Goal: Information Seeking & Learning: Learn about a topic

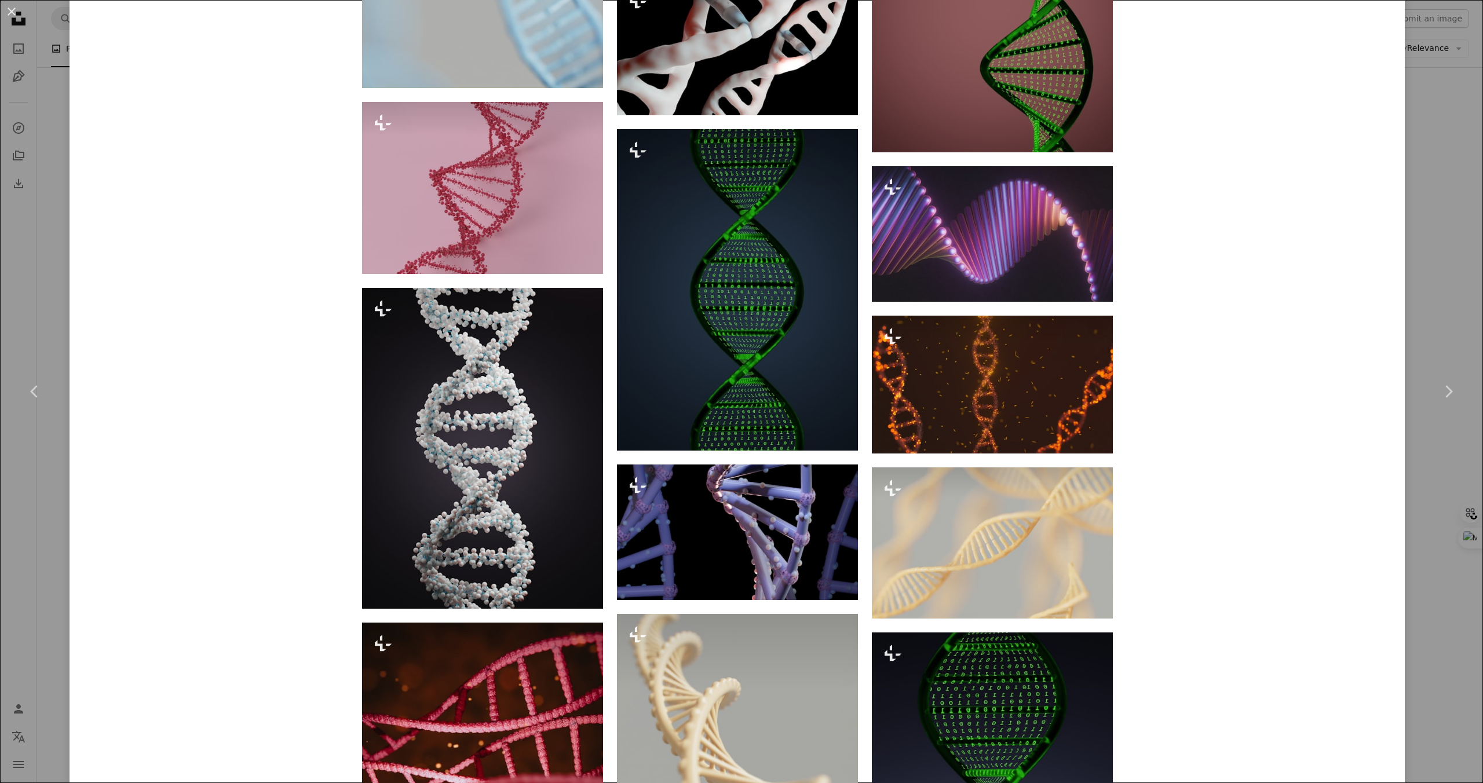
scroll to position [4358, 0]
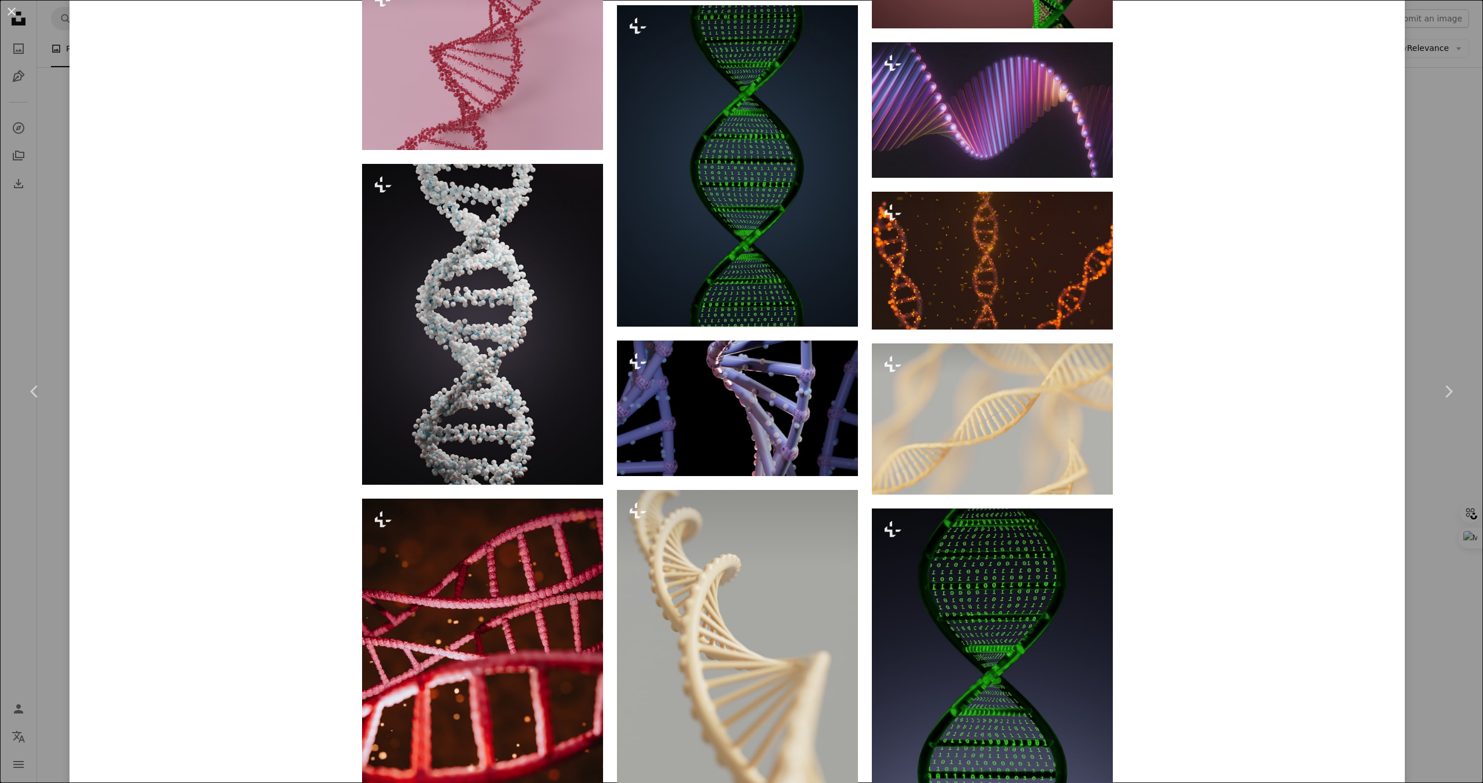
click at [1428, 335] on div "An X shape Chevron left Chevron right A. C. For Unsplash+ A heart A plus sign E…" at bounding box center [741, 391] width 1483 height 783
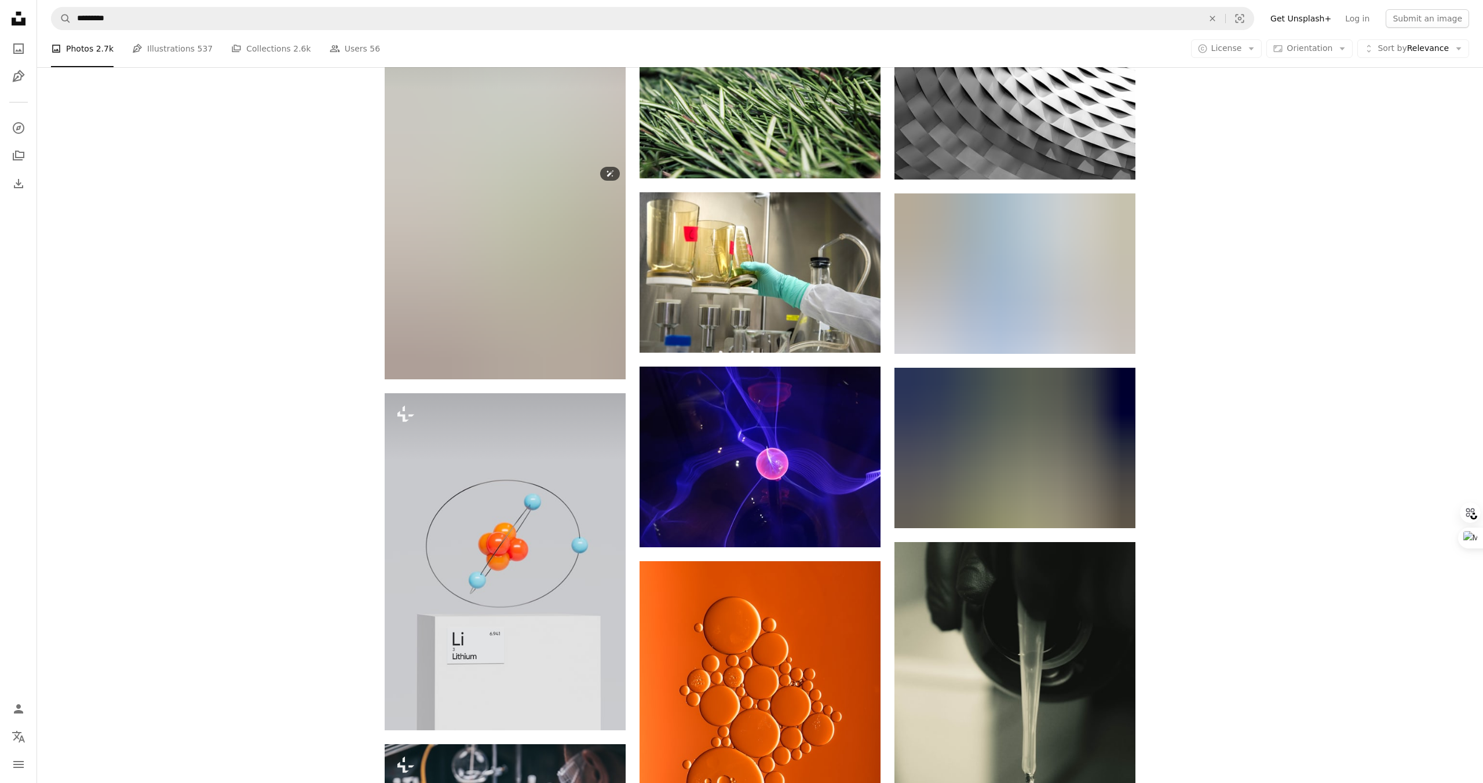
scroll to position [10549, 0]
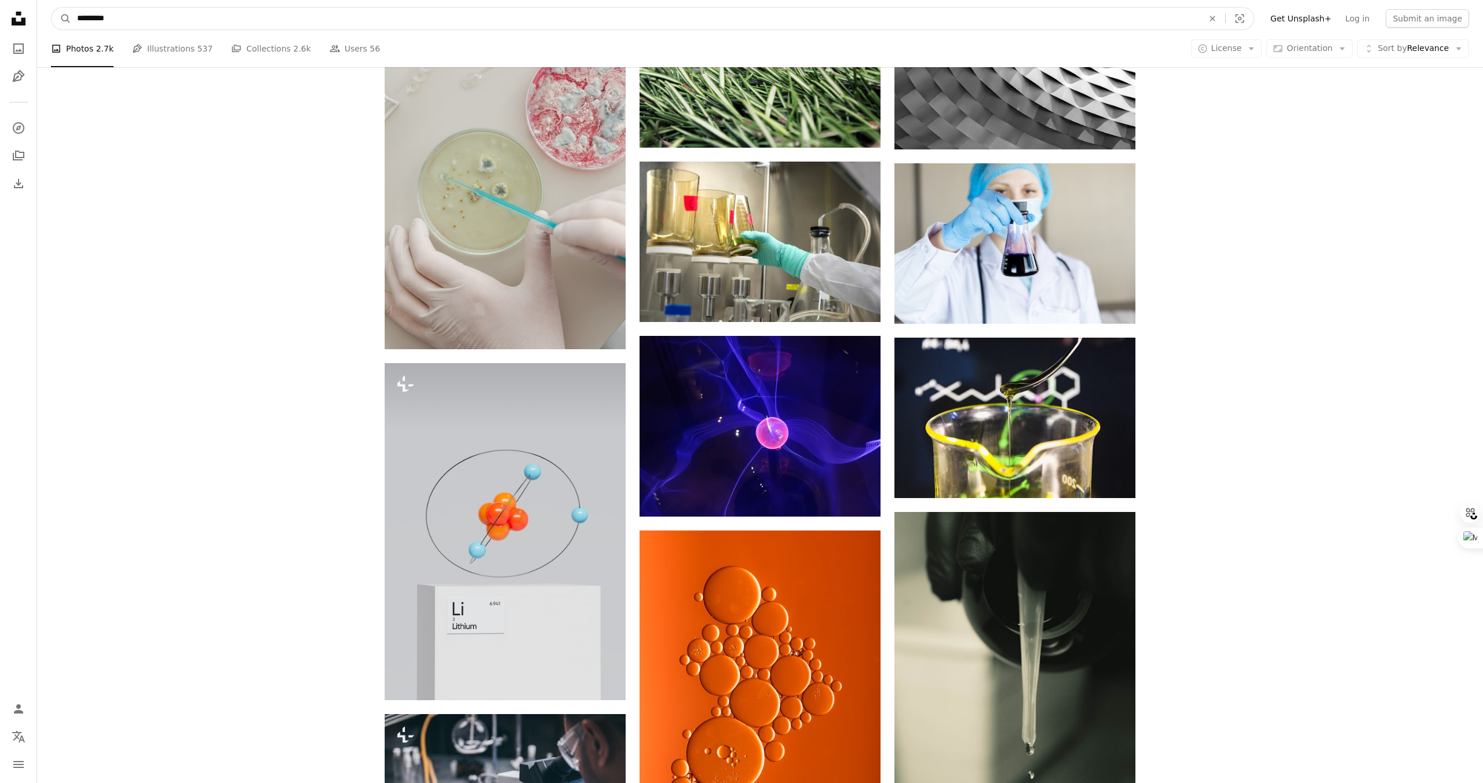
click at [123, 24] on input "*********" at bounding box center [635, 19] width 1128 height 22
type input "**********"
click button "A magnifying glass" at bounding box center [62, 19] width 20 height 22
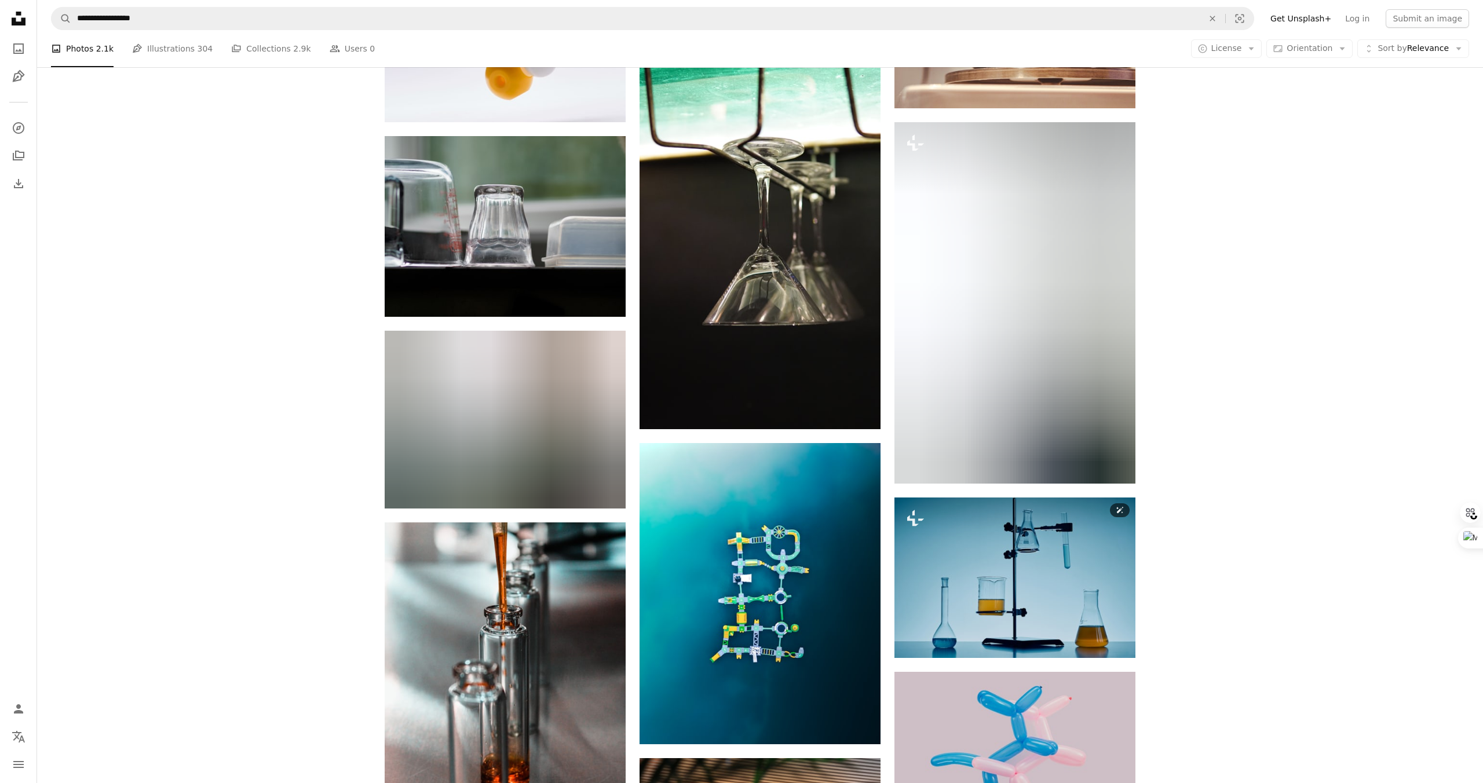
scroll to position [10331, 0]
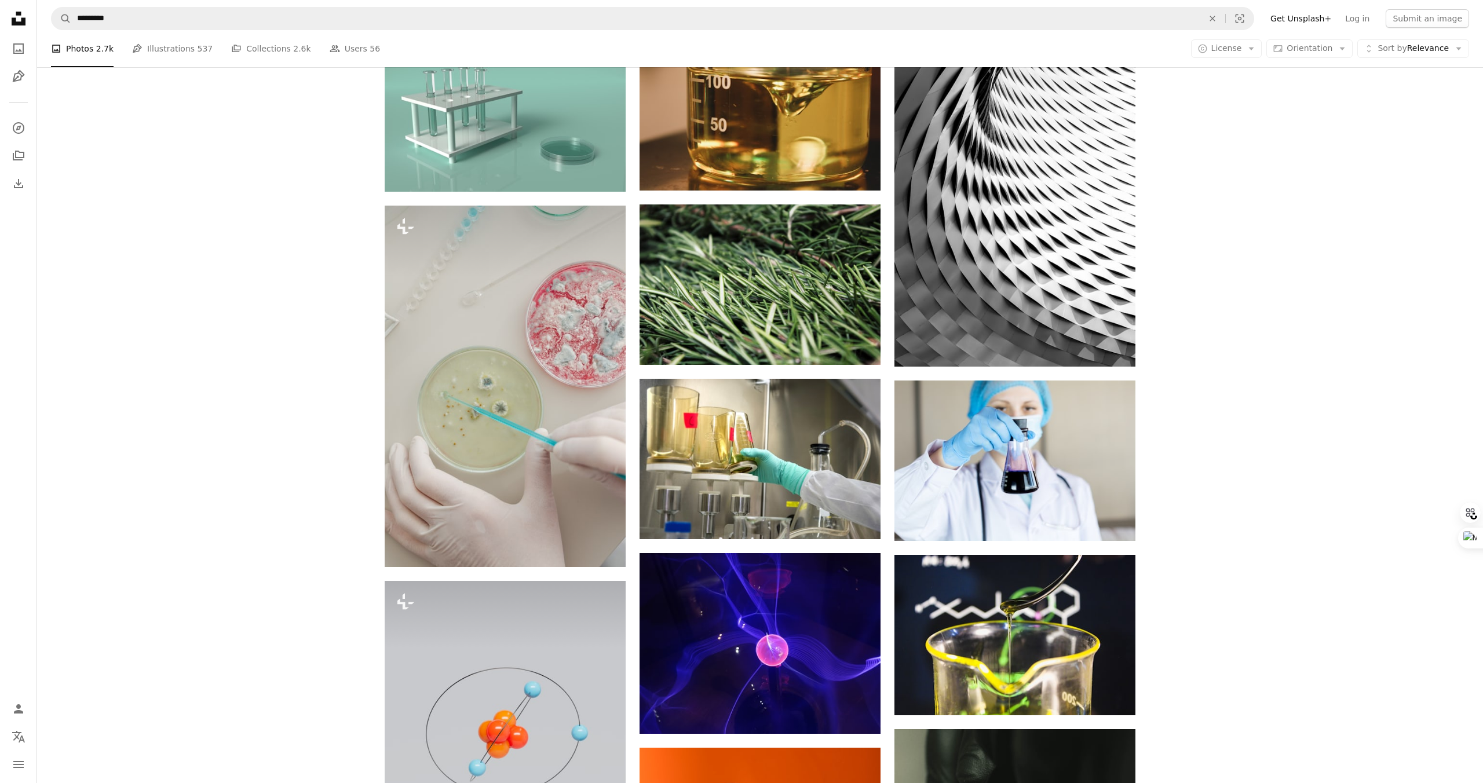
scroll to position [10549, 0]
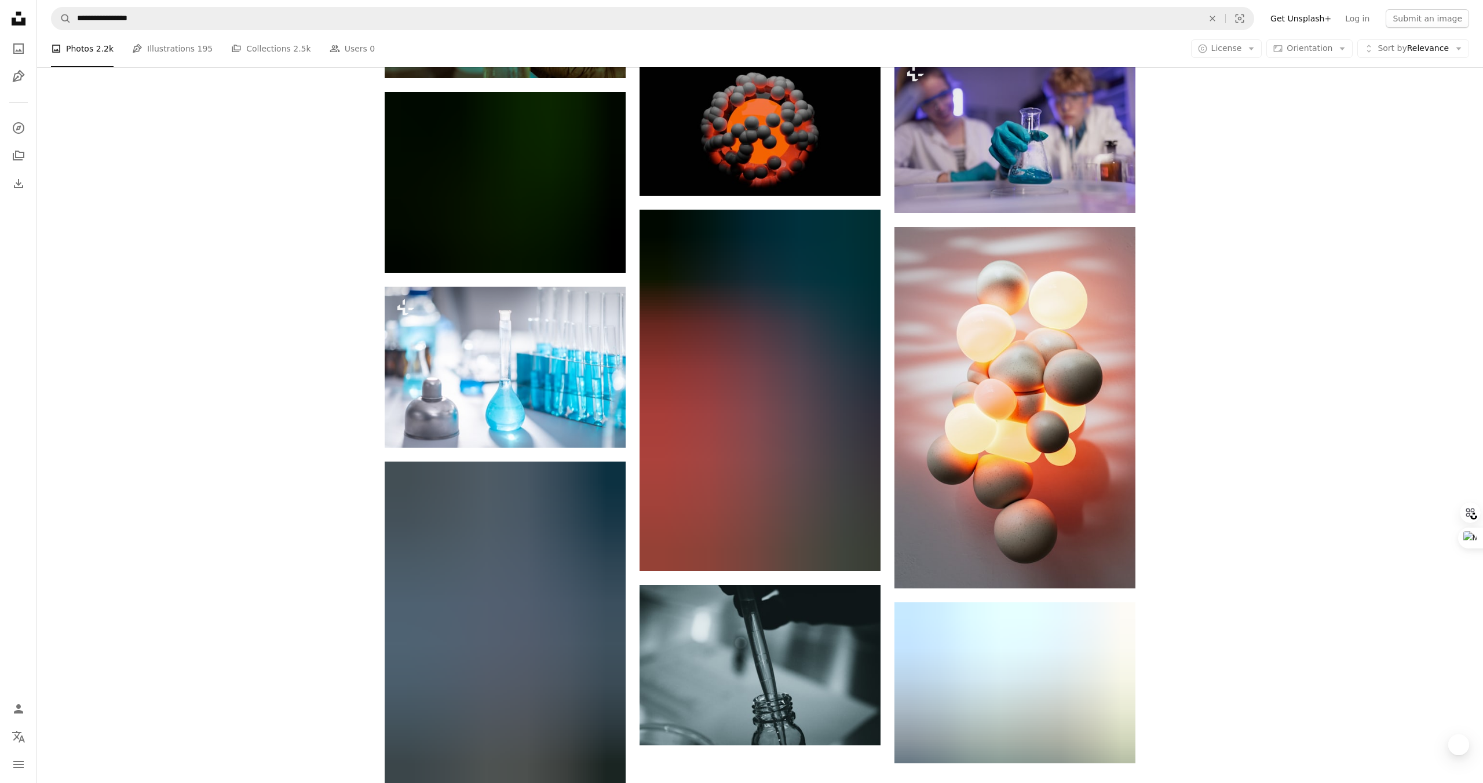
scroll to position [7266, 0]
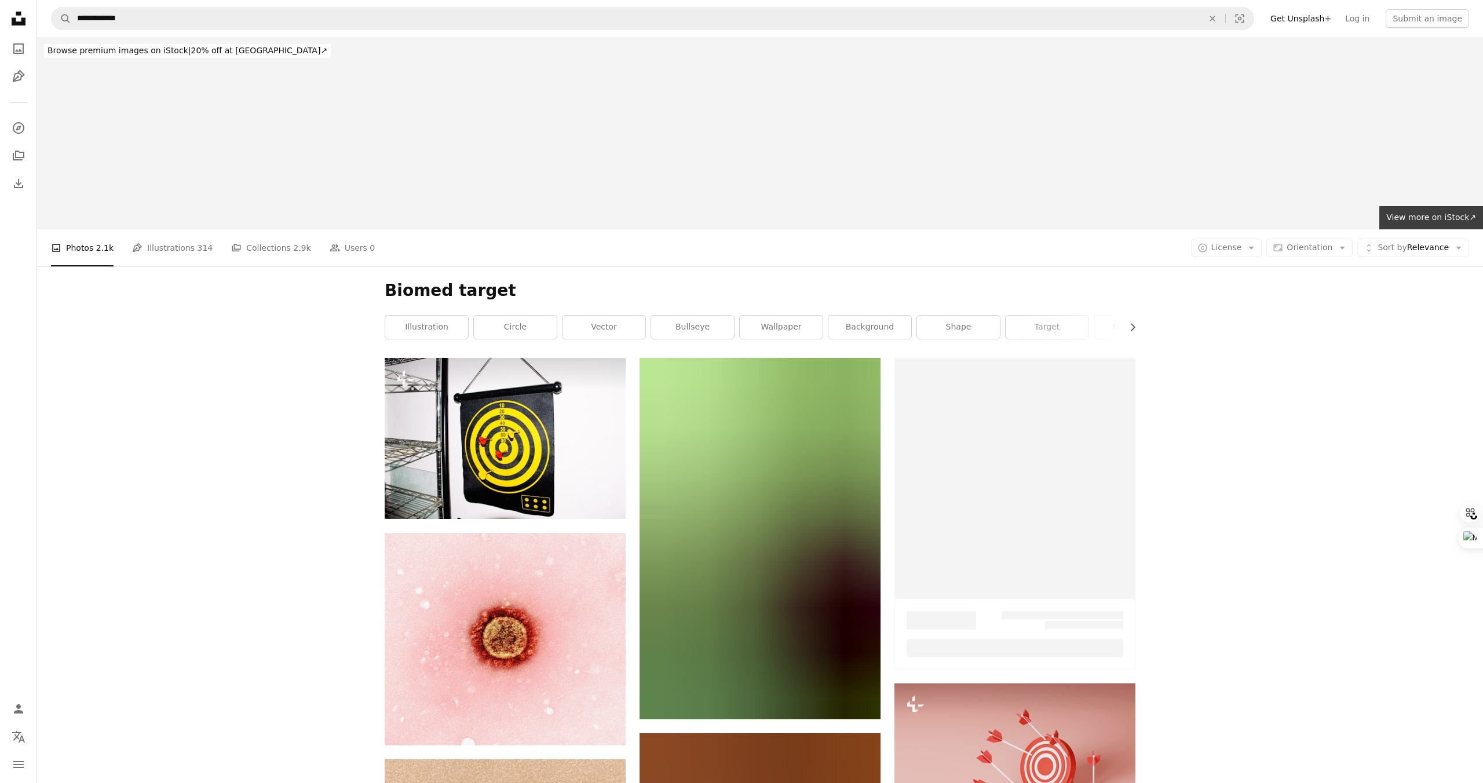
scroll to position [4151, 0]
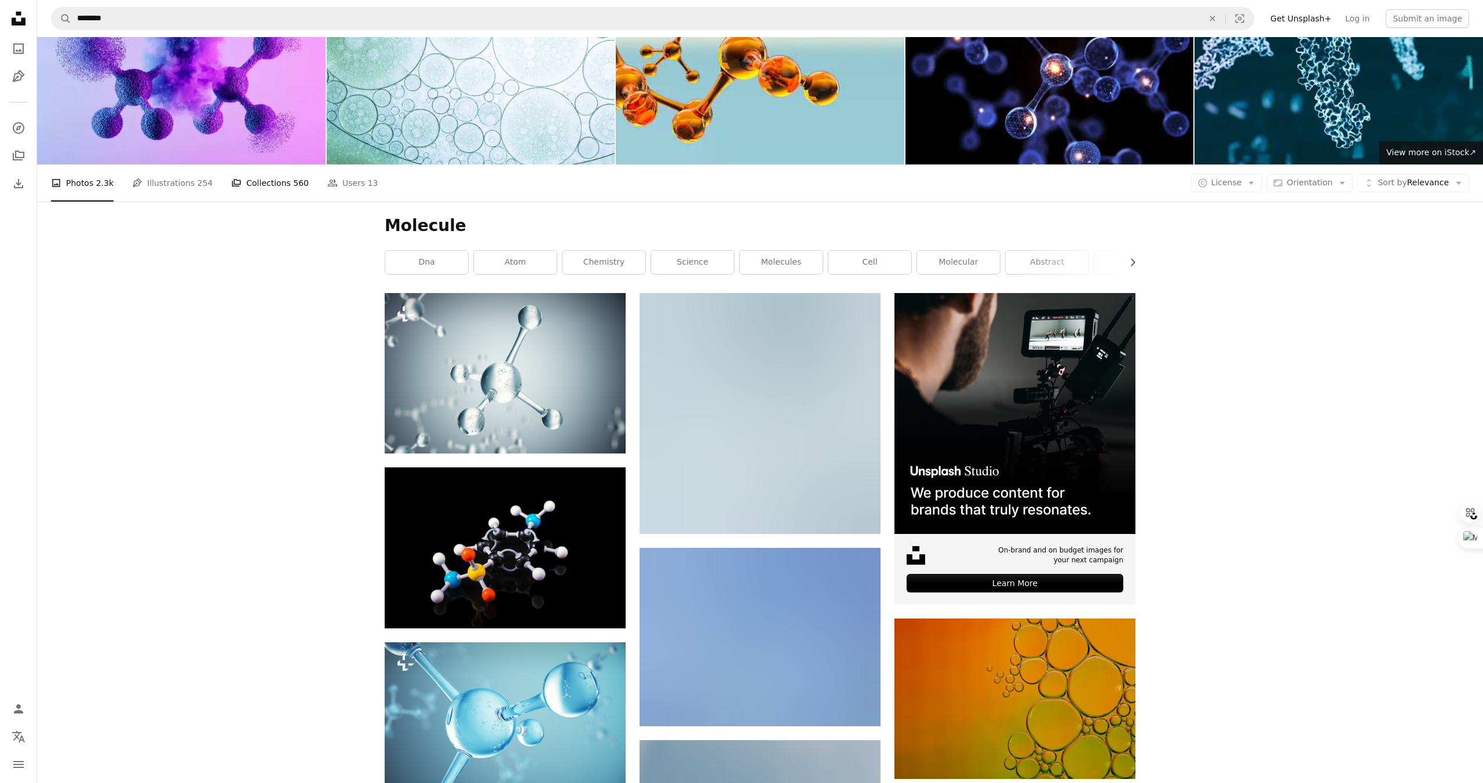
scroll to position [230, 0]
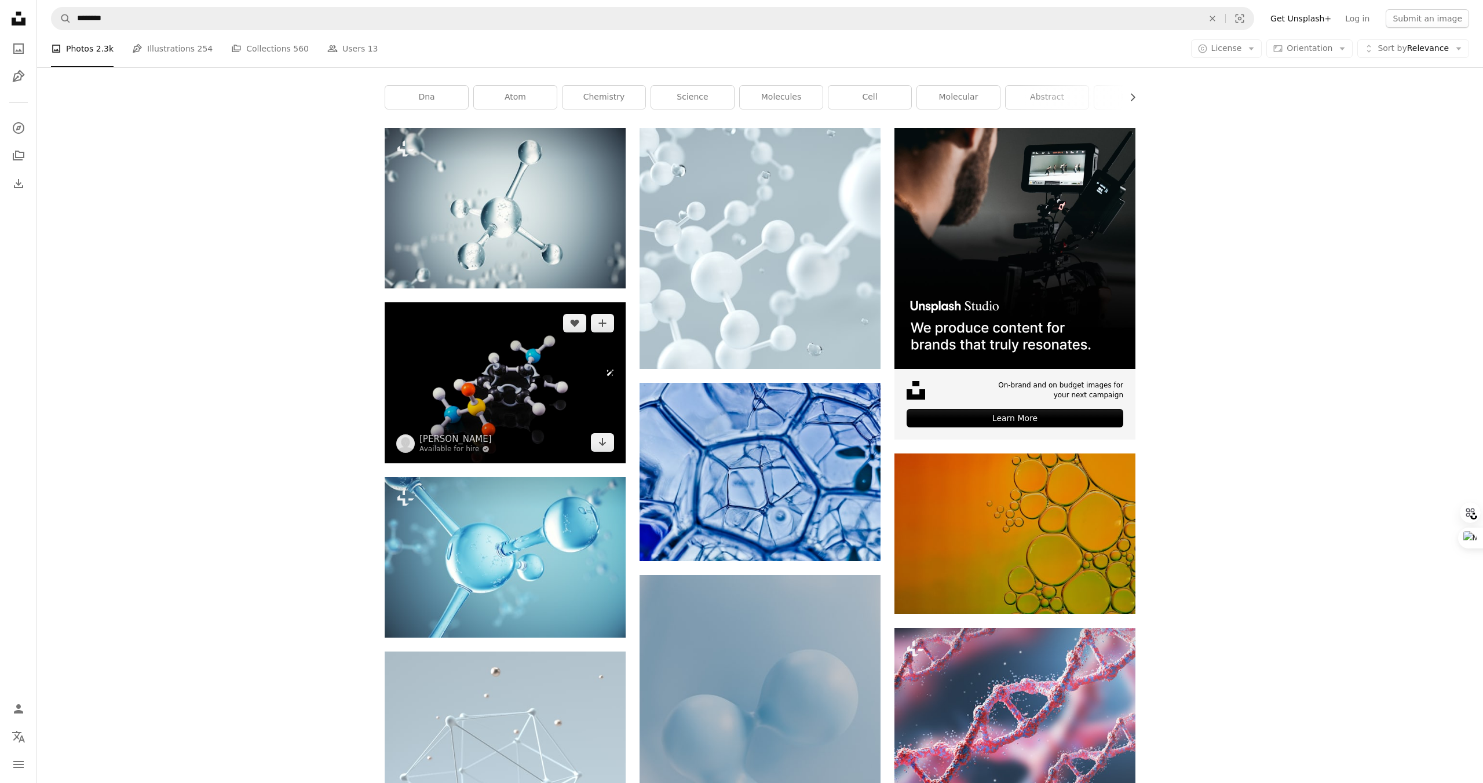
click at [473, 326] on img at bounding box center [505, 382] width 241 height 161
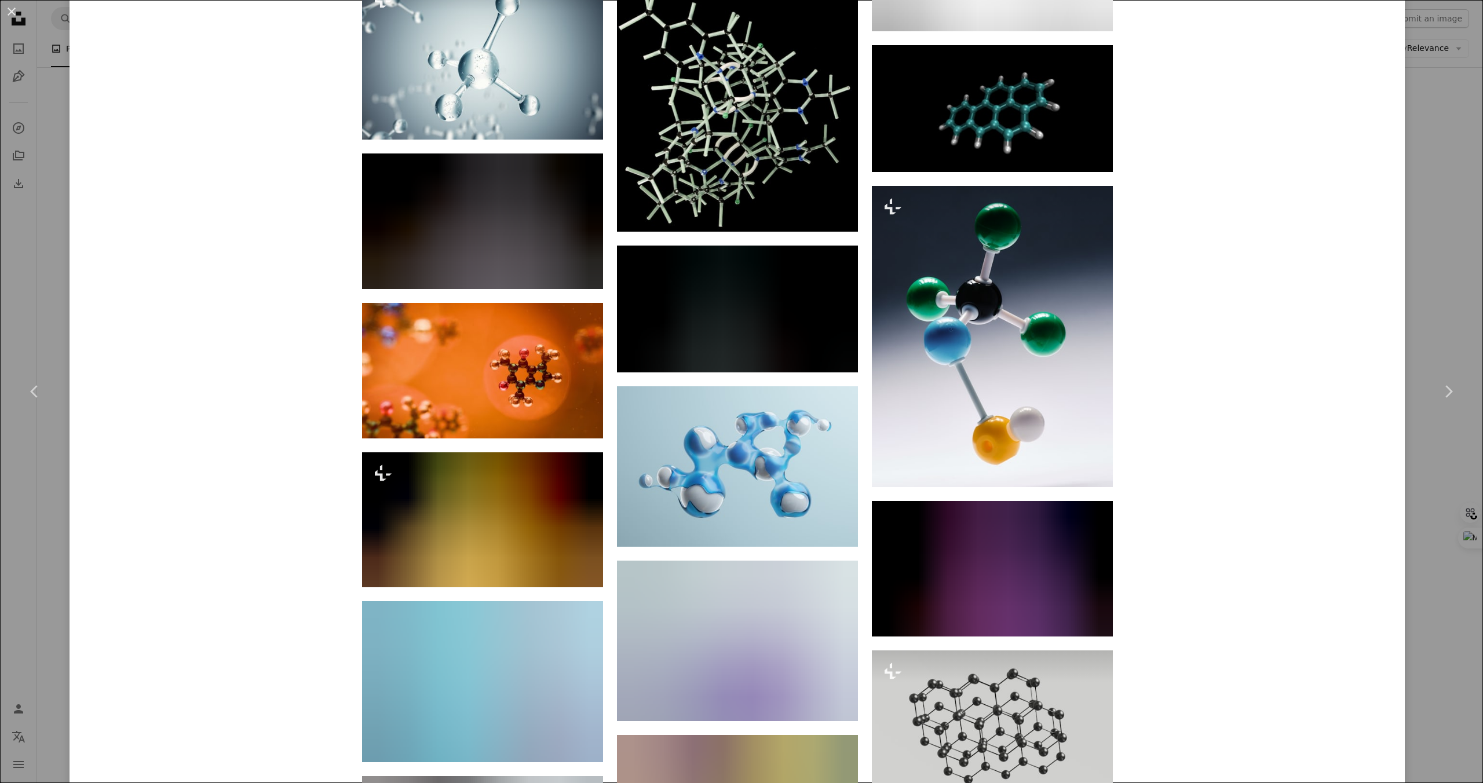
scroll to position [1712, 0]
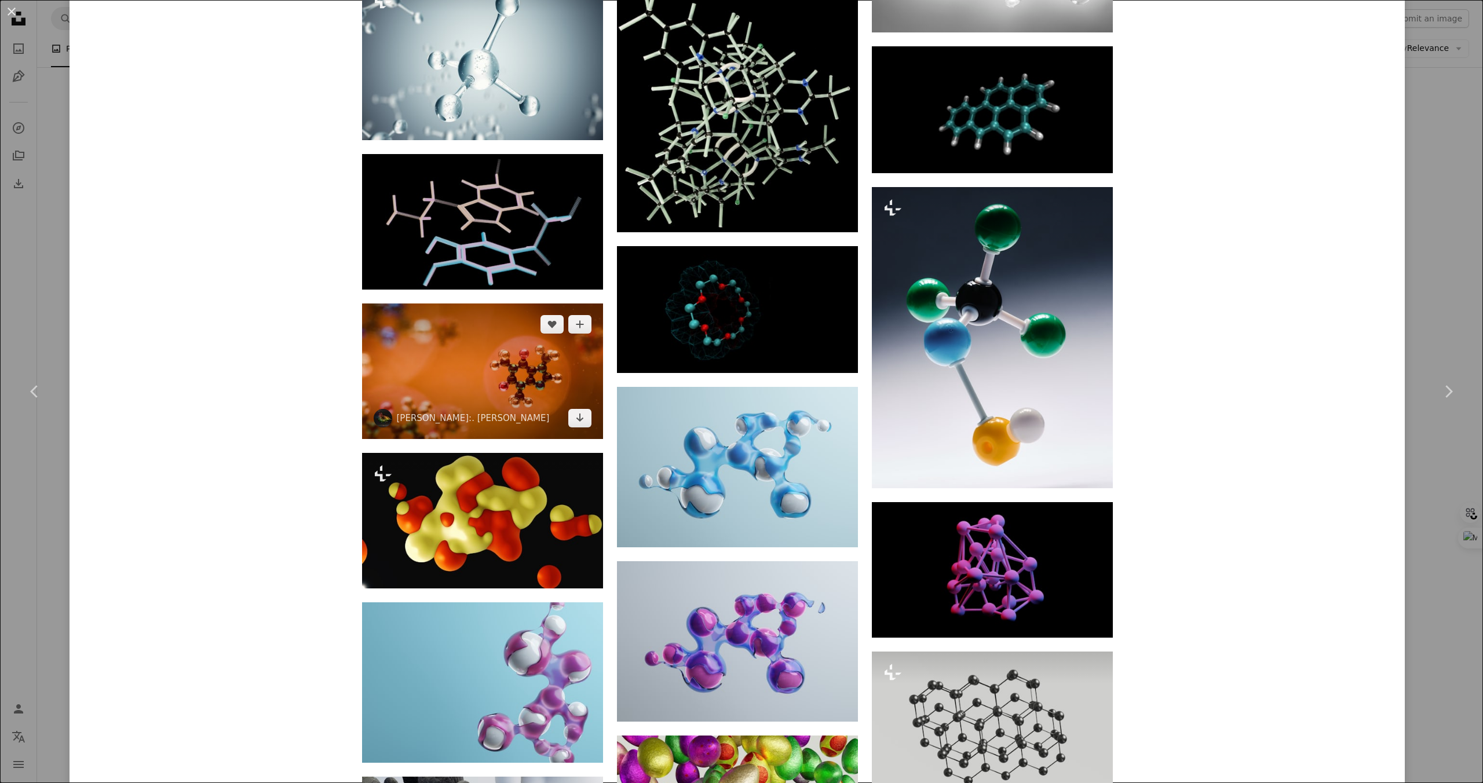
click at [520, 377] on img at bounding box center [482, 372] width 241 height 136
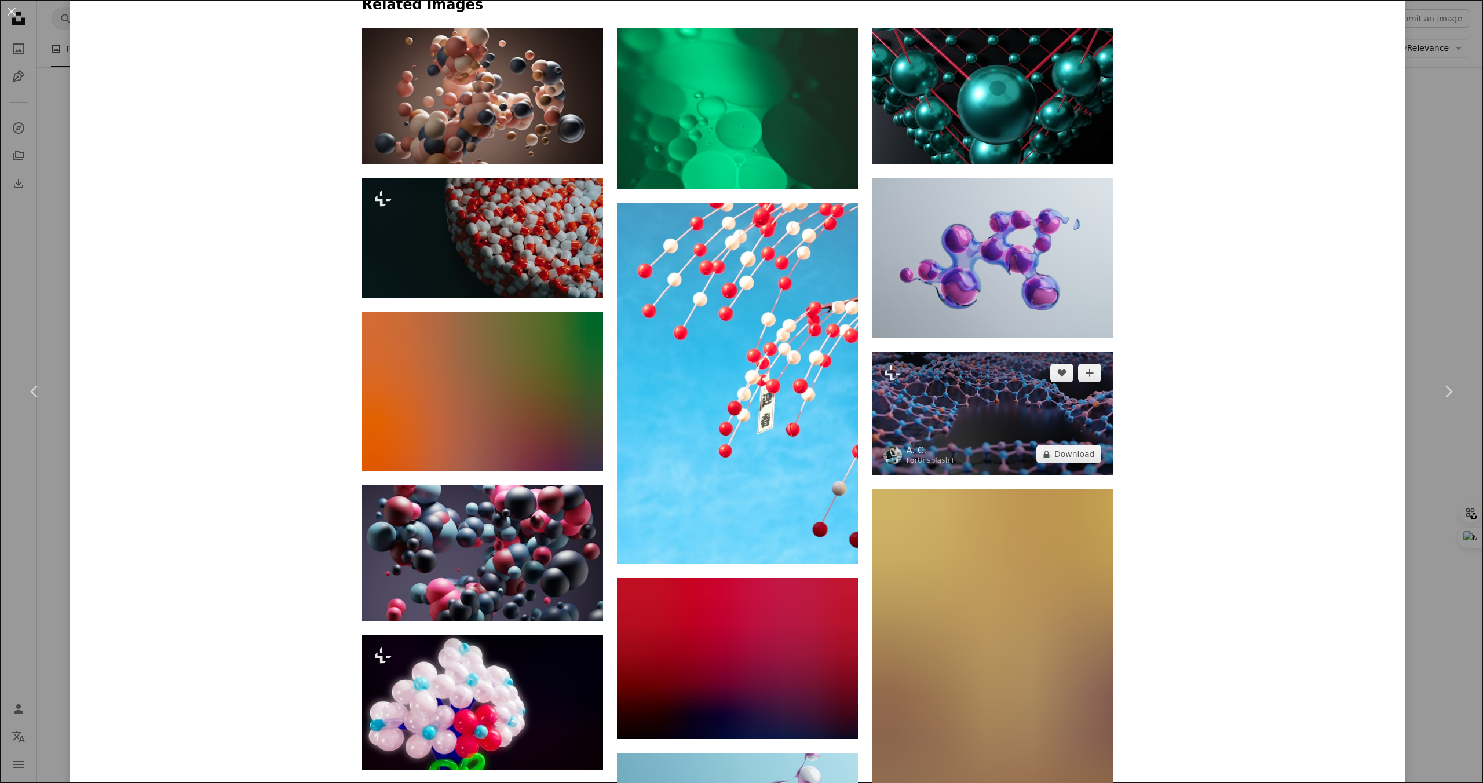
scroll to position [1155, 0]
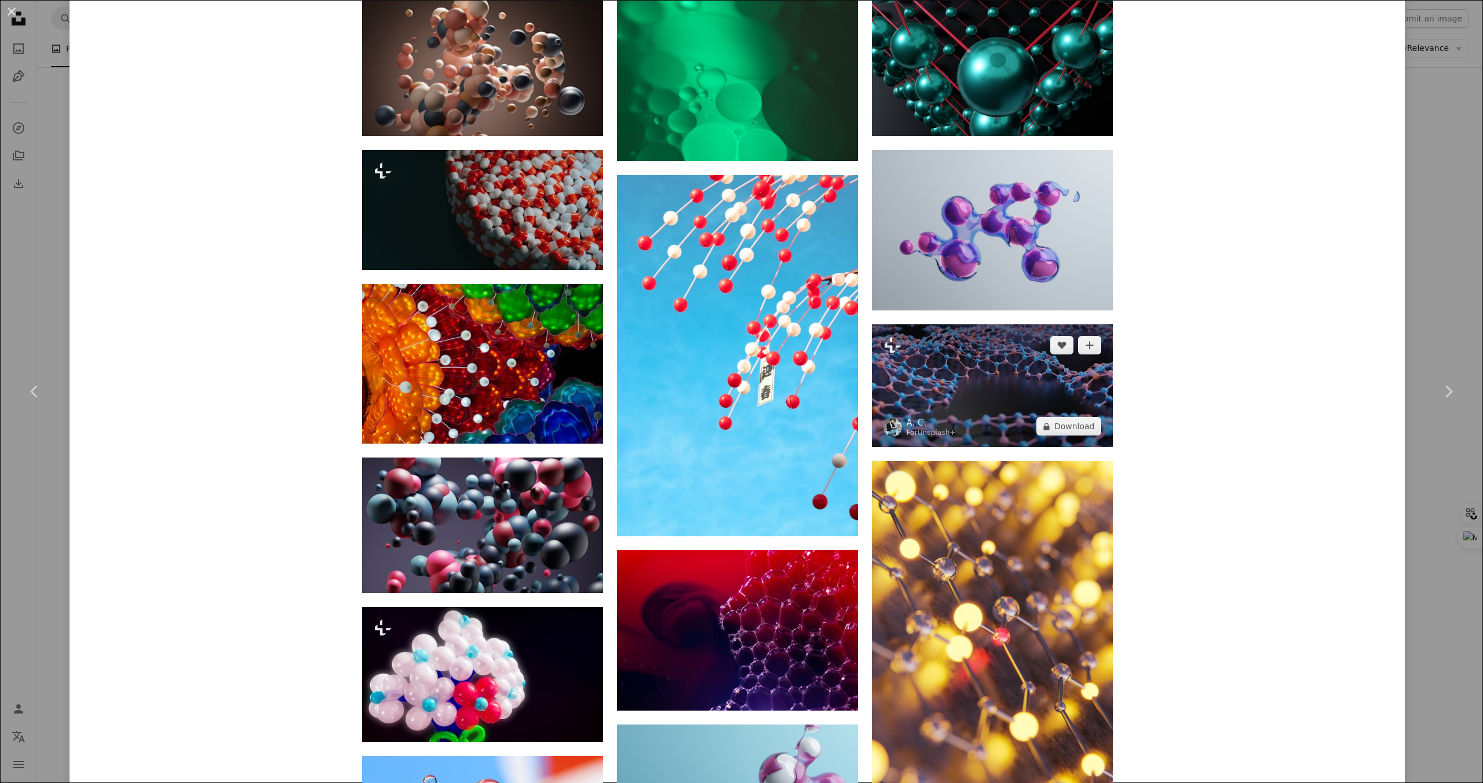
click at [990, 404] on img at bounding box center [992, 385] width 241 height 123
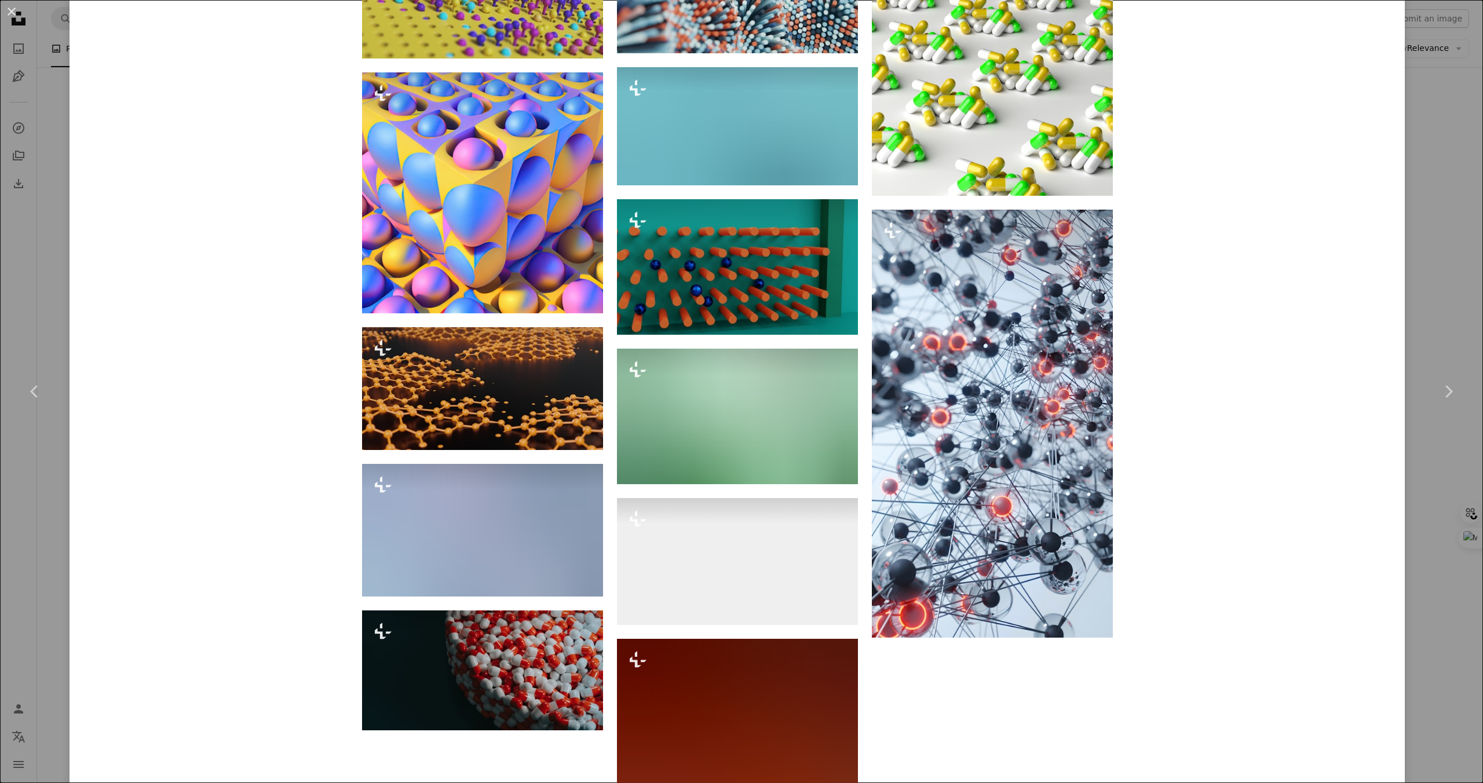
scroll to position [1743, 0]
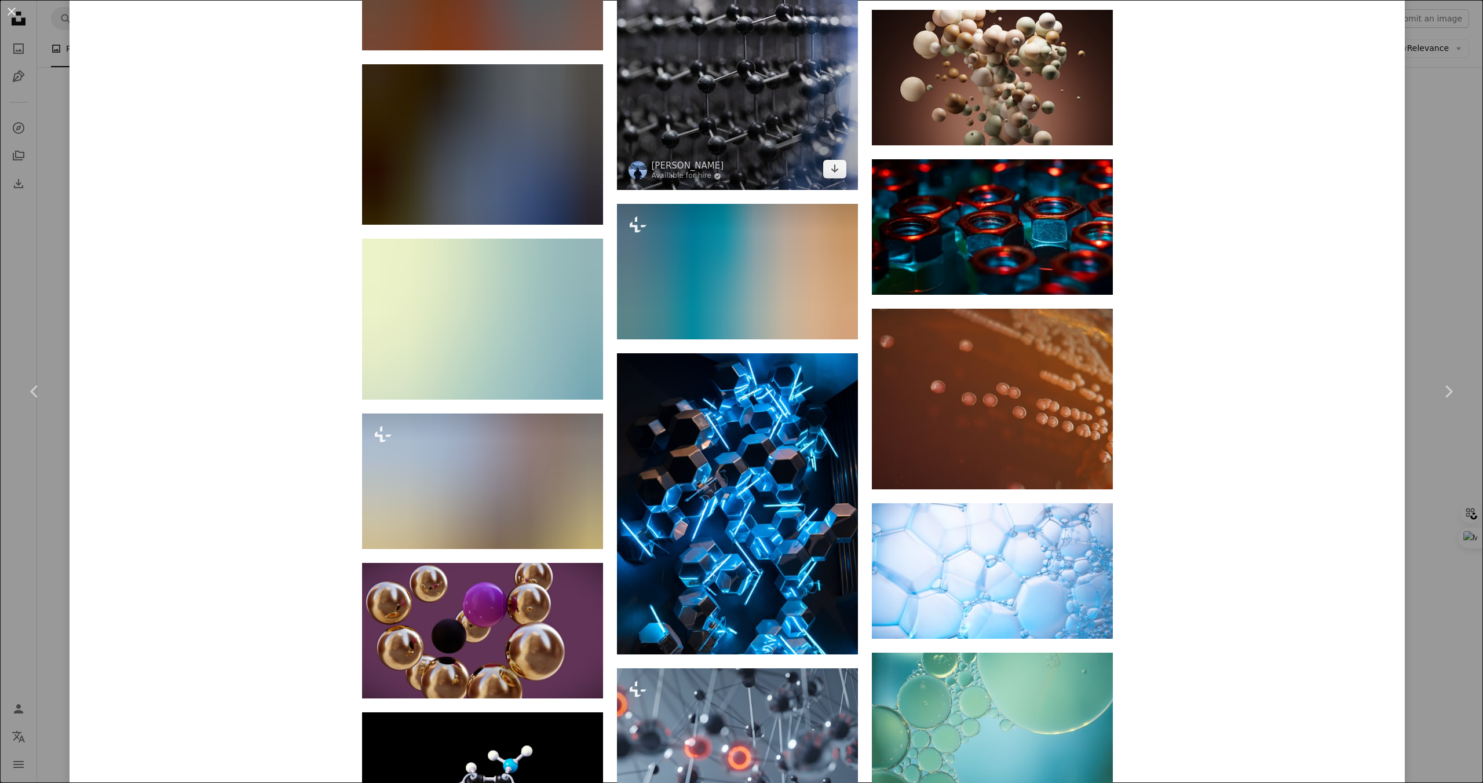
scroll to position [2596, 0]
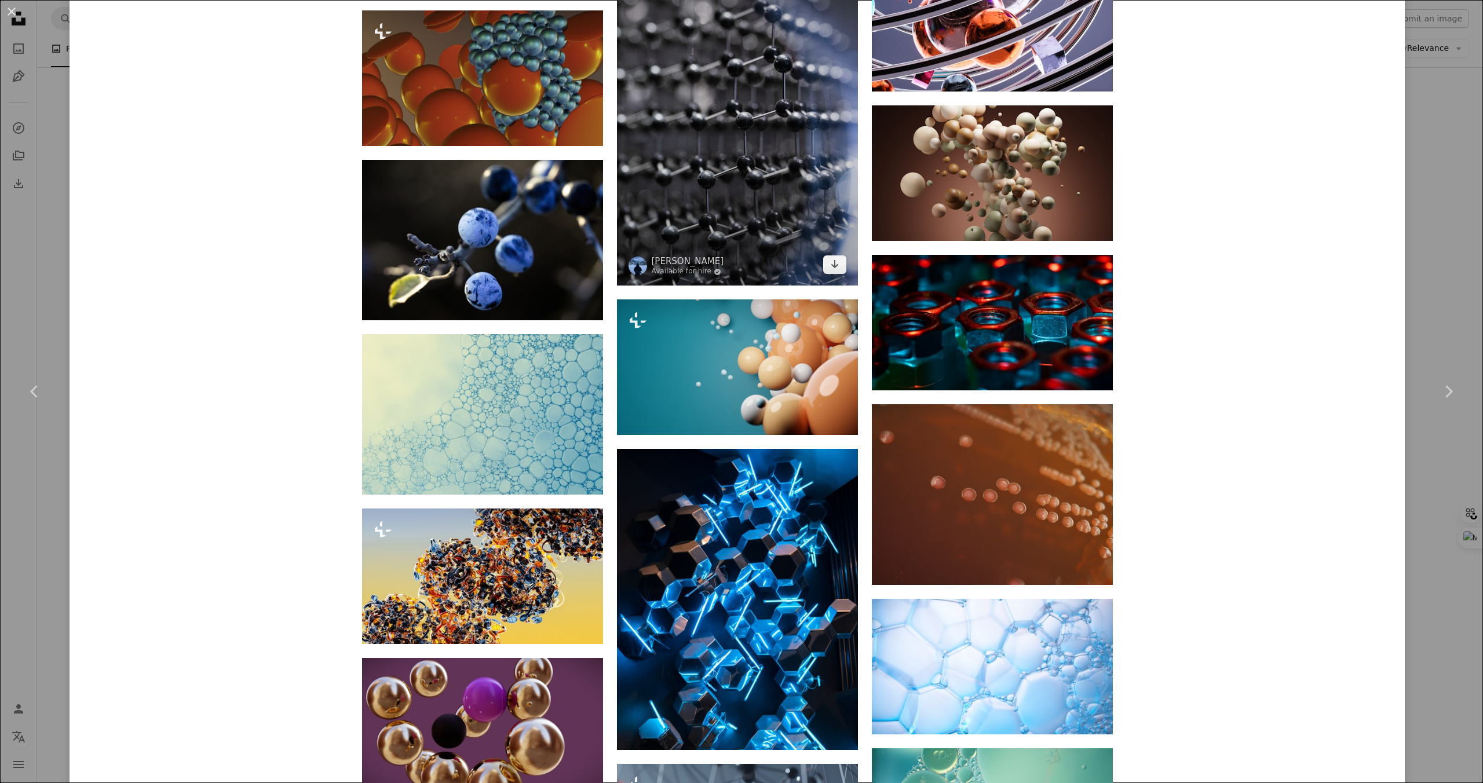
click at [808, 195] on img at bounding box center [737, 104] width 241 height 361
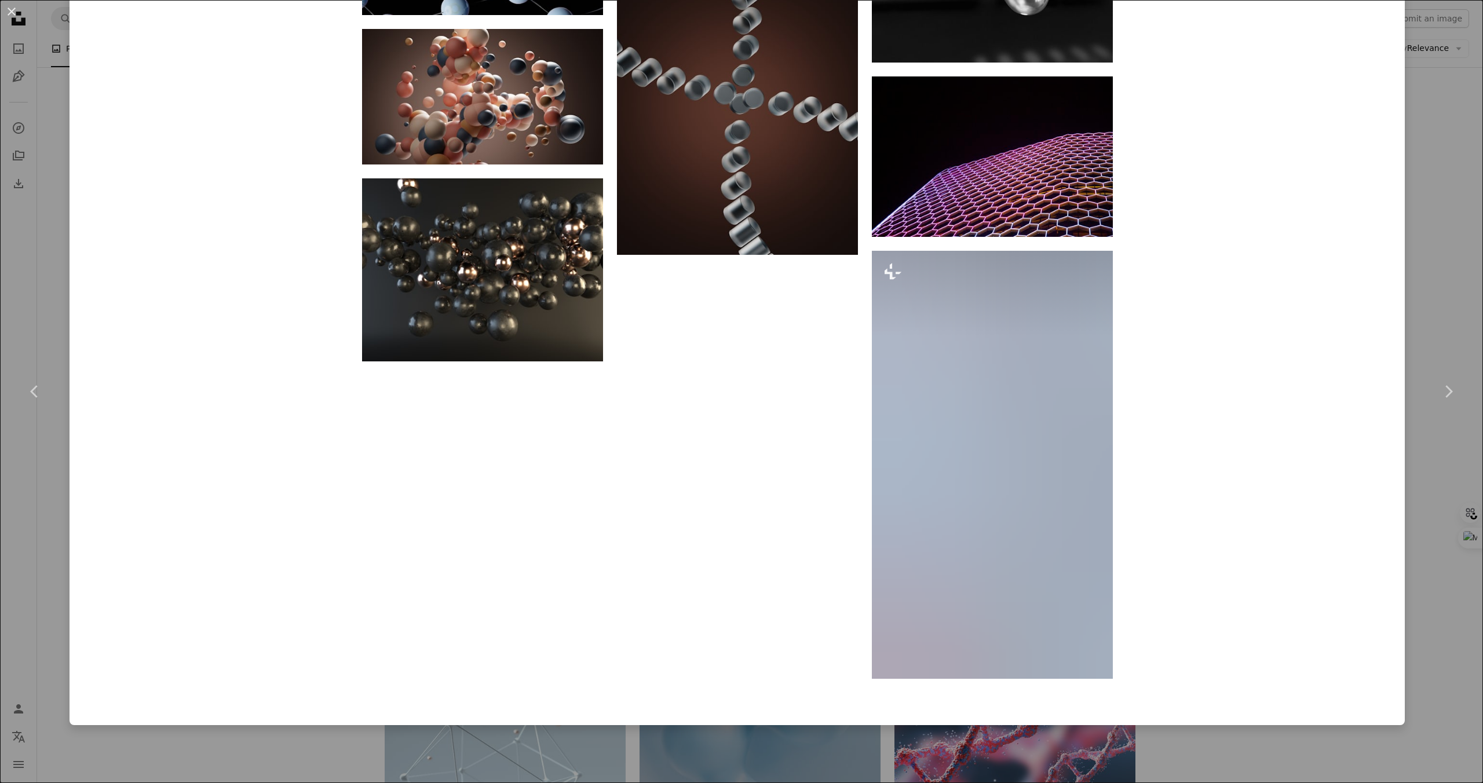
scroll to position [5087, 0]
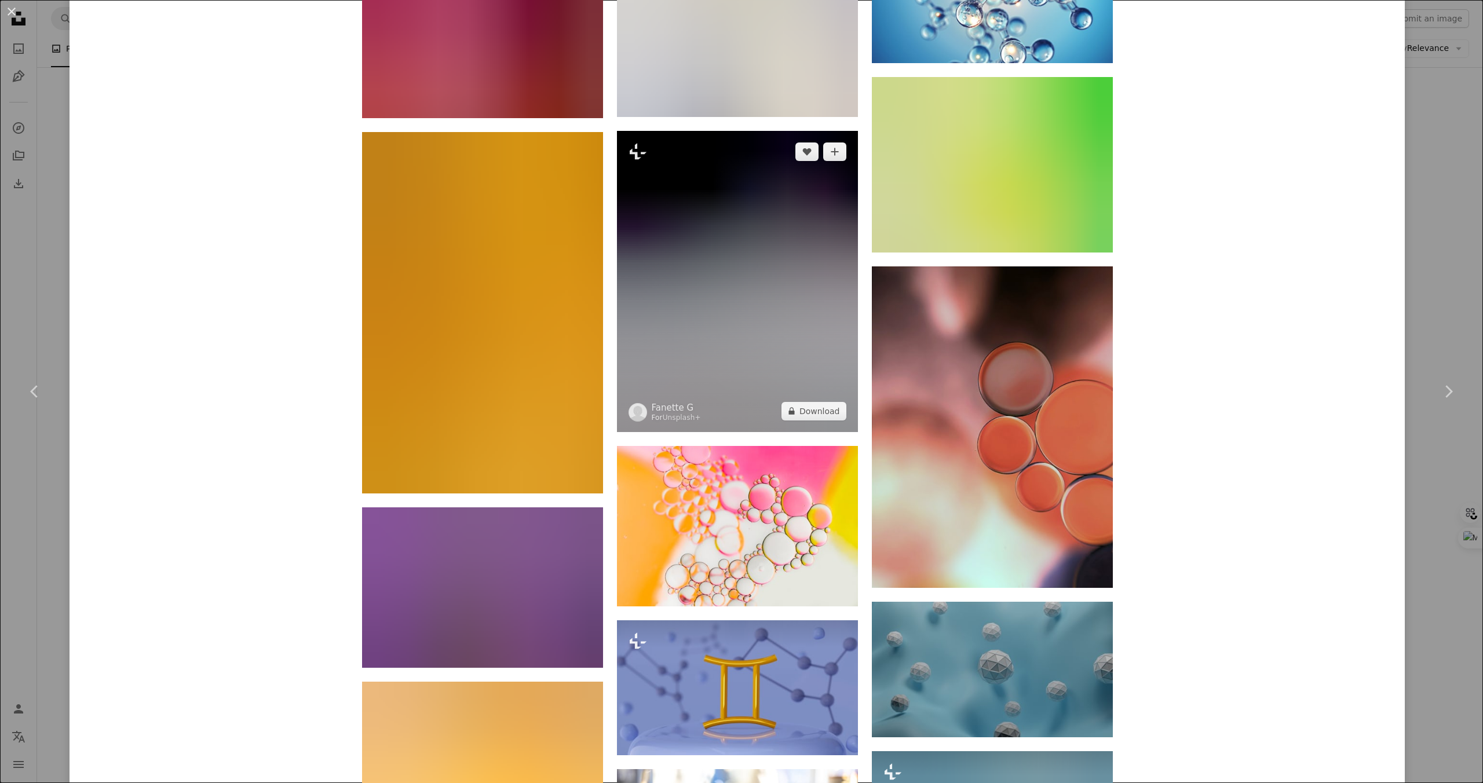
scroll to position [11630, 0]
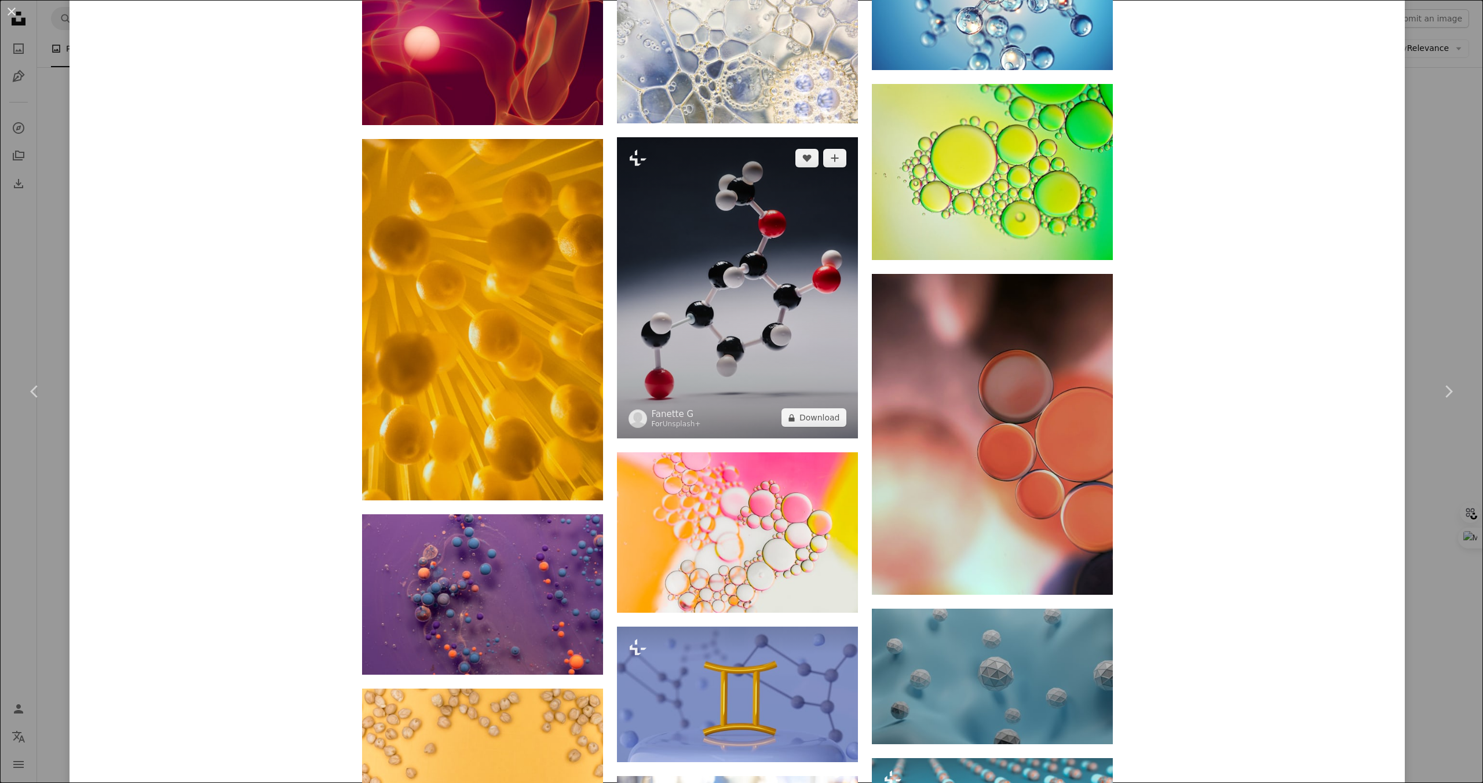
click at [765, 257] on img at bounding box center [737, 287] width 241 height 301
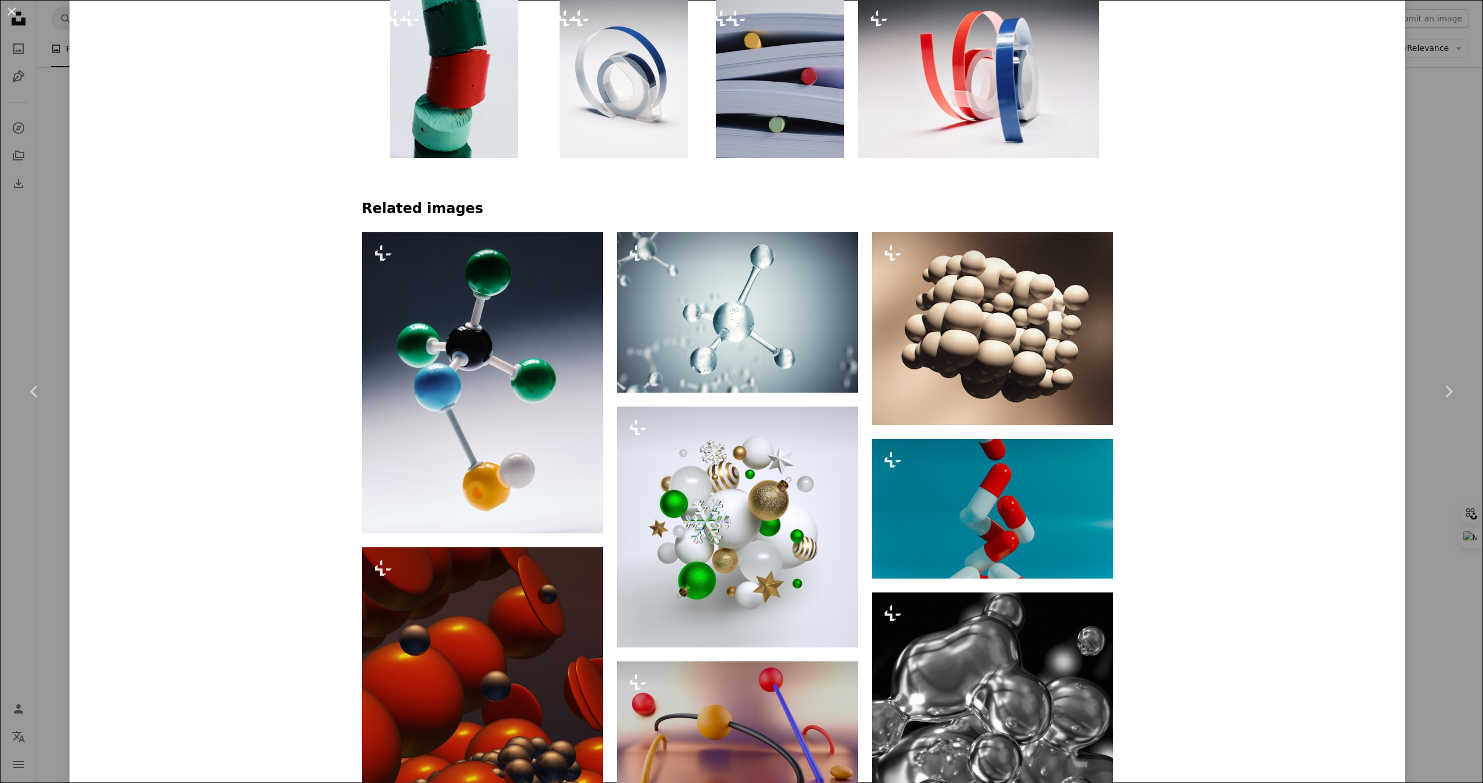
scroll to position [979, 0]
